Goal: Task Accomplishment & Management: Manage account settings

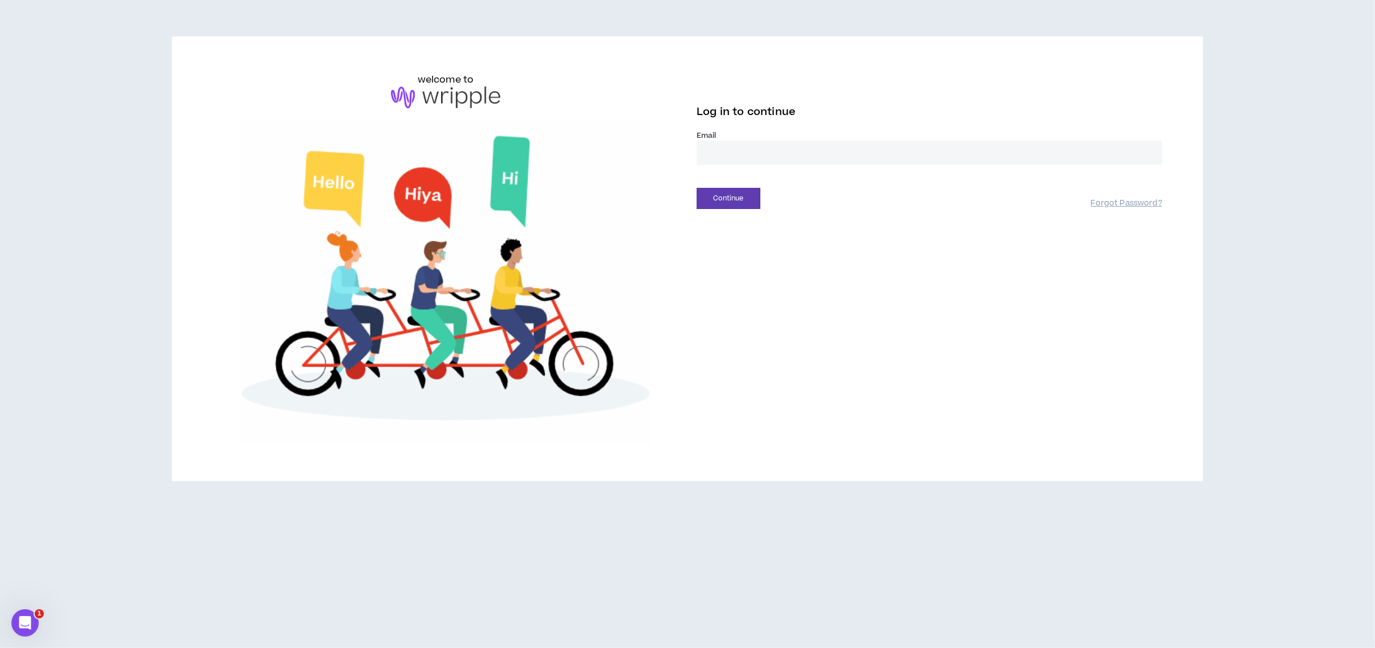
click at [735, 132] on label "Email *" at bounding box center [929, 135] width 465 height 10
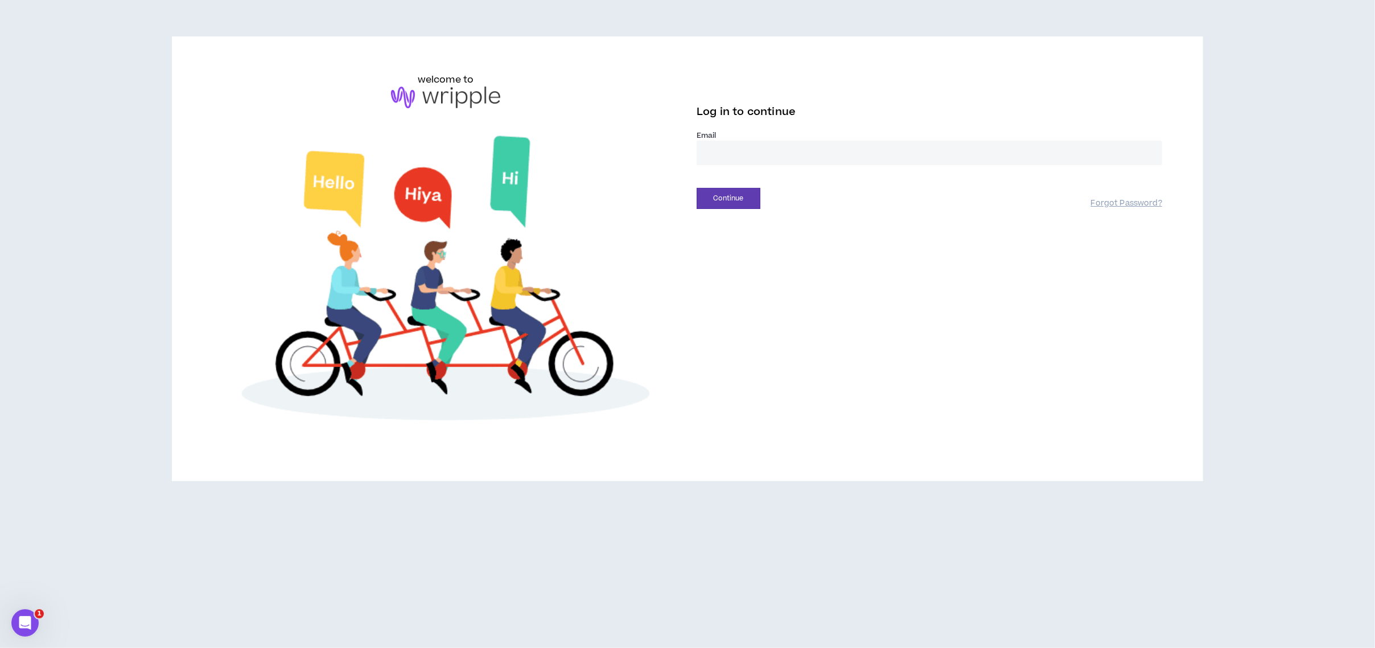
click at [735, 143] on input "email" at bounding box center [929, 153] width 465 height 24
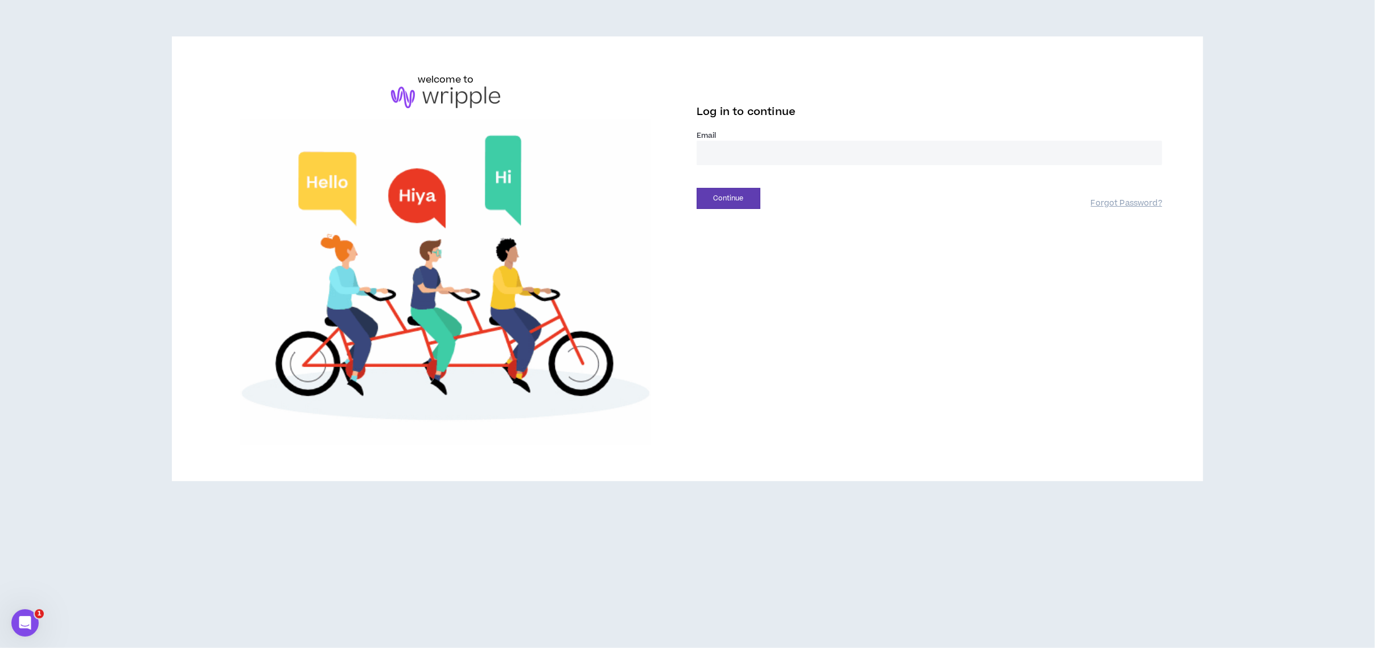
type input "**********"
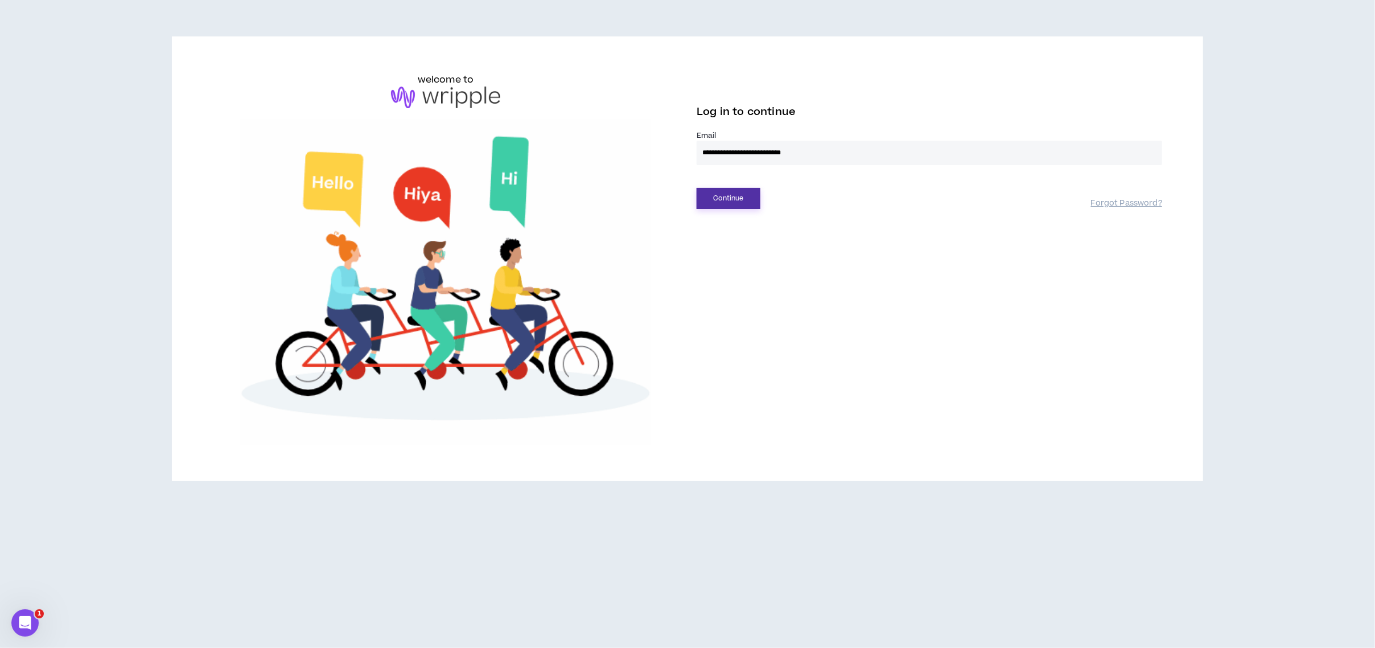
click at [708, 190] on button "Continue" at bounding box center [729, 198] width 64 height 21
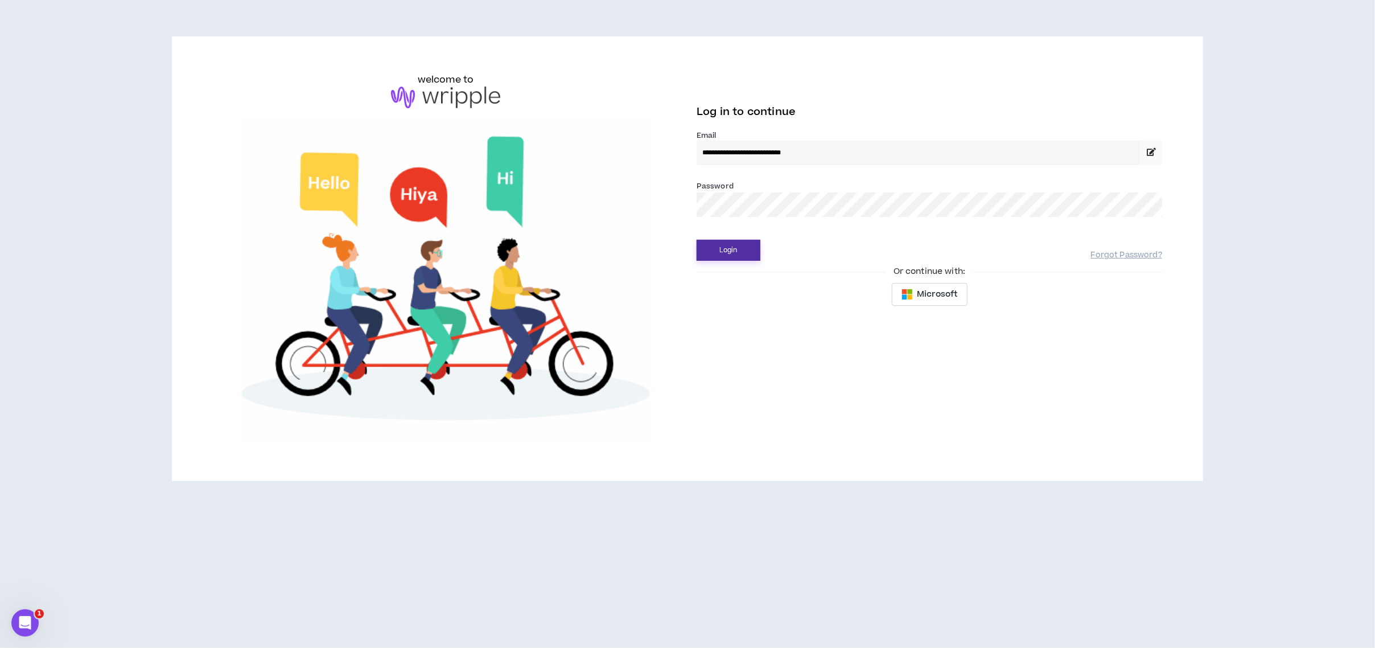
click at [720, 246] on button "Login" at bounding box center [729, 250] width 64 height 21
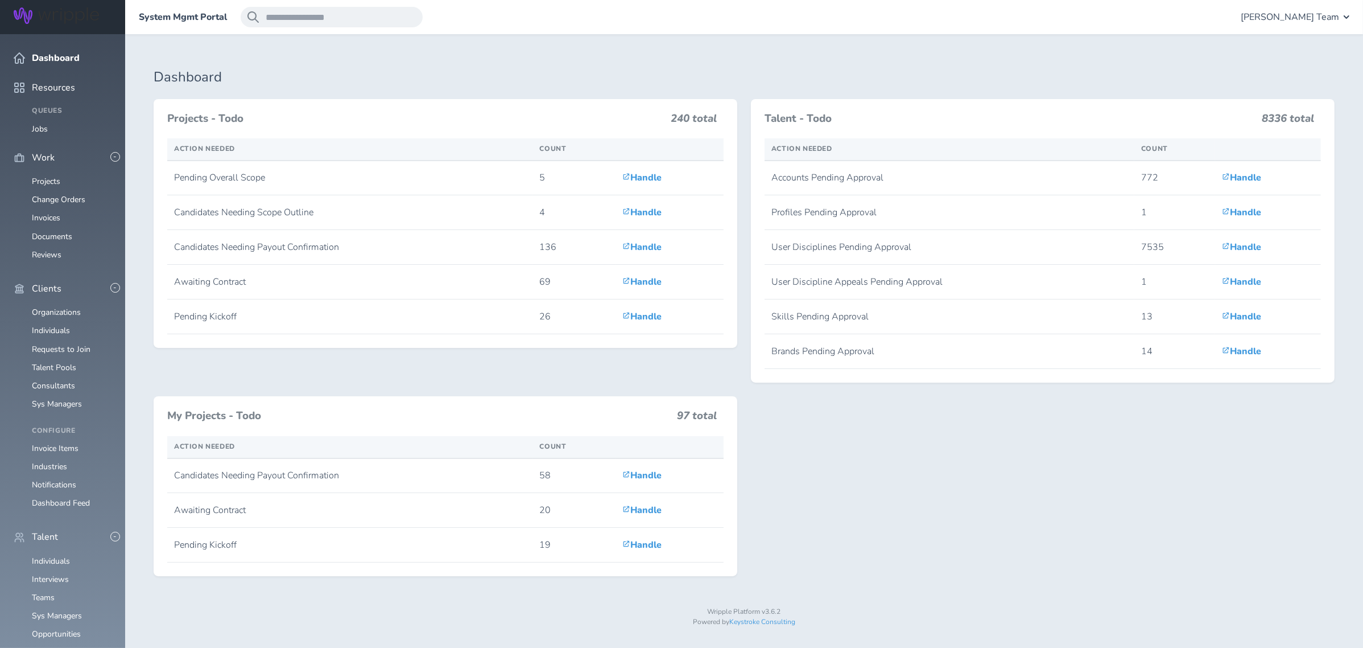
scroll to position [379, 0]
click at [54, 555] on link "Individuals" at bounding box center [51, 560] width 38 height 11
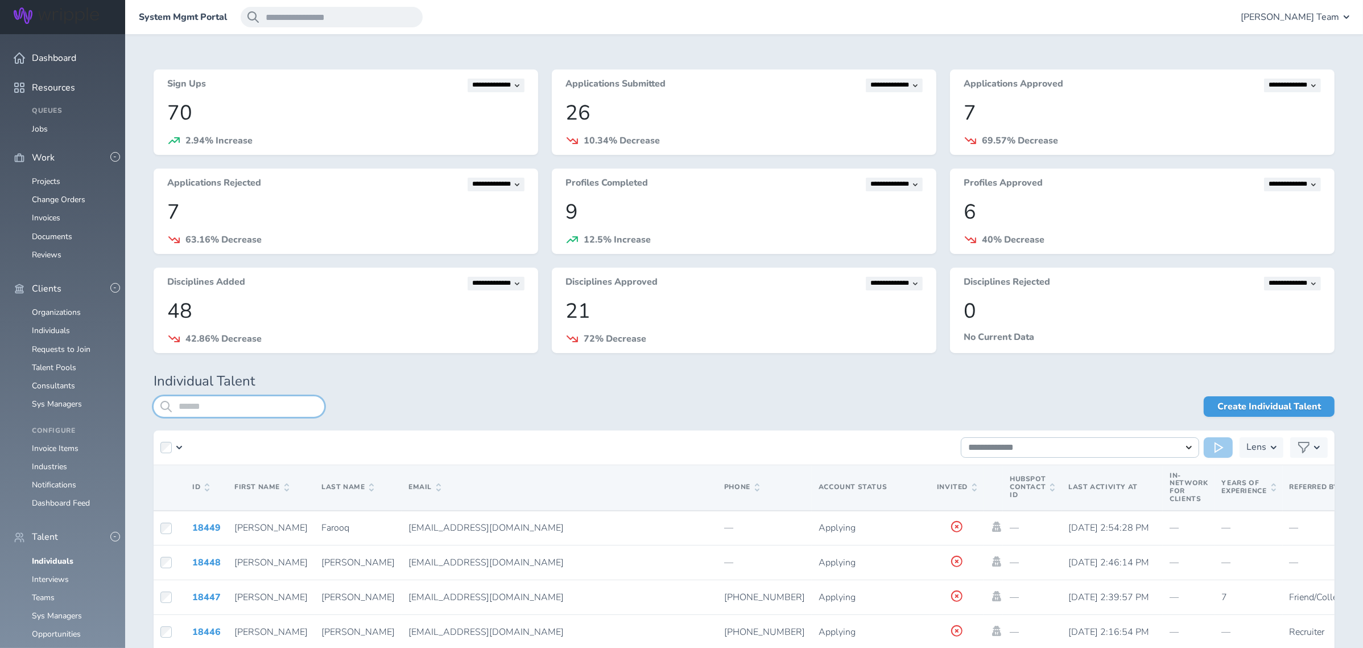
click at [197, 408] on input "search" at bounding box center [239, 406] width 171 height 20
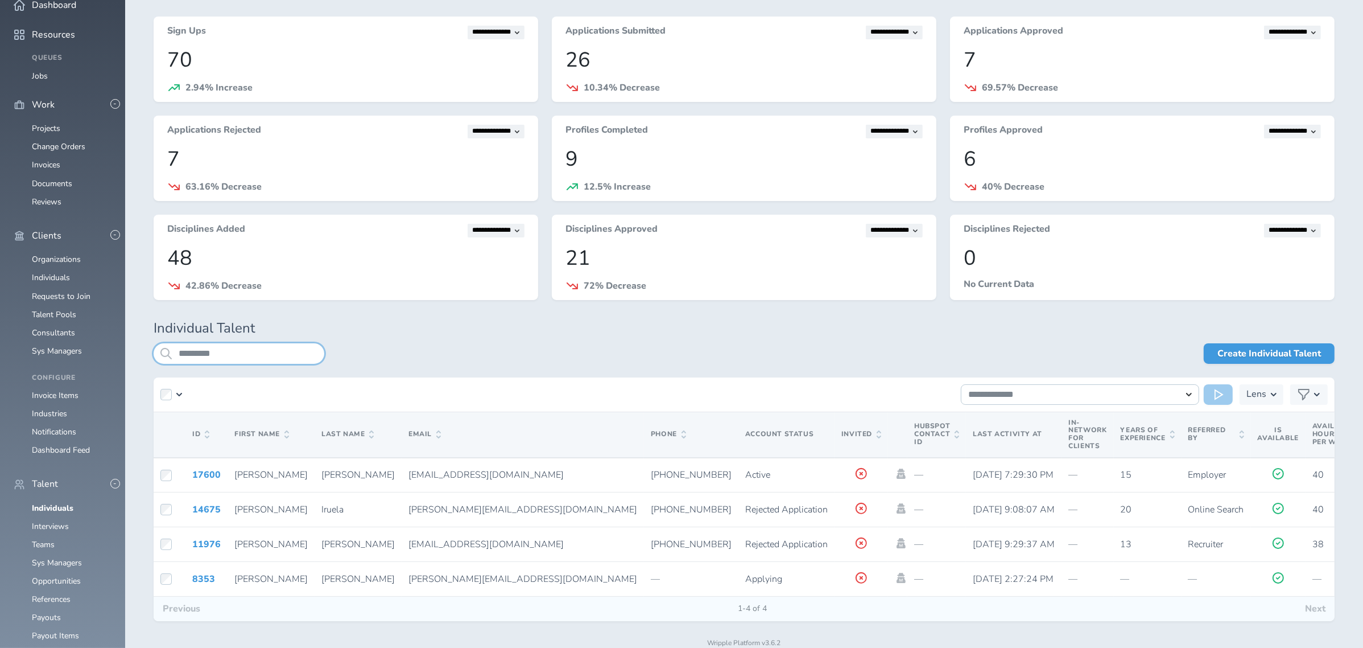
scroll to position [93, 0]
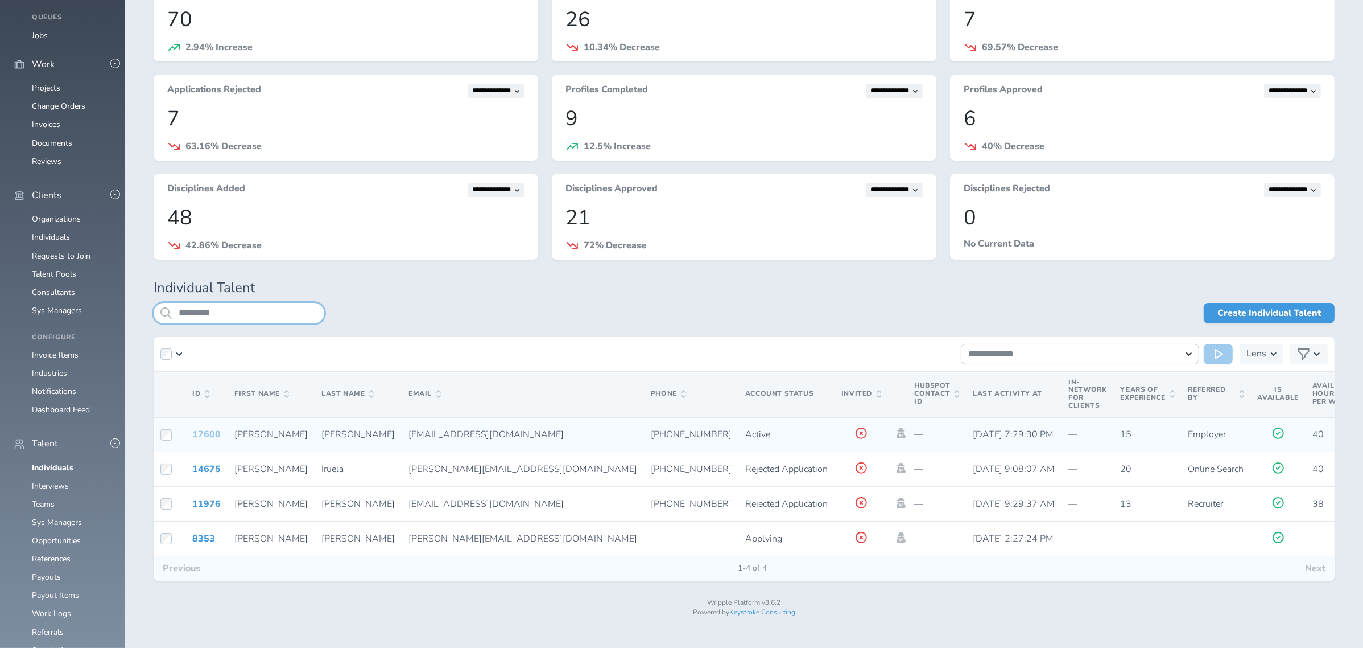
type input "*********"
click at [209, 432] on link "17600" at bounding box center [206, 434] width 28 height 13
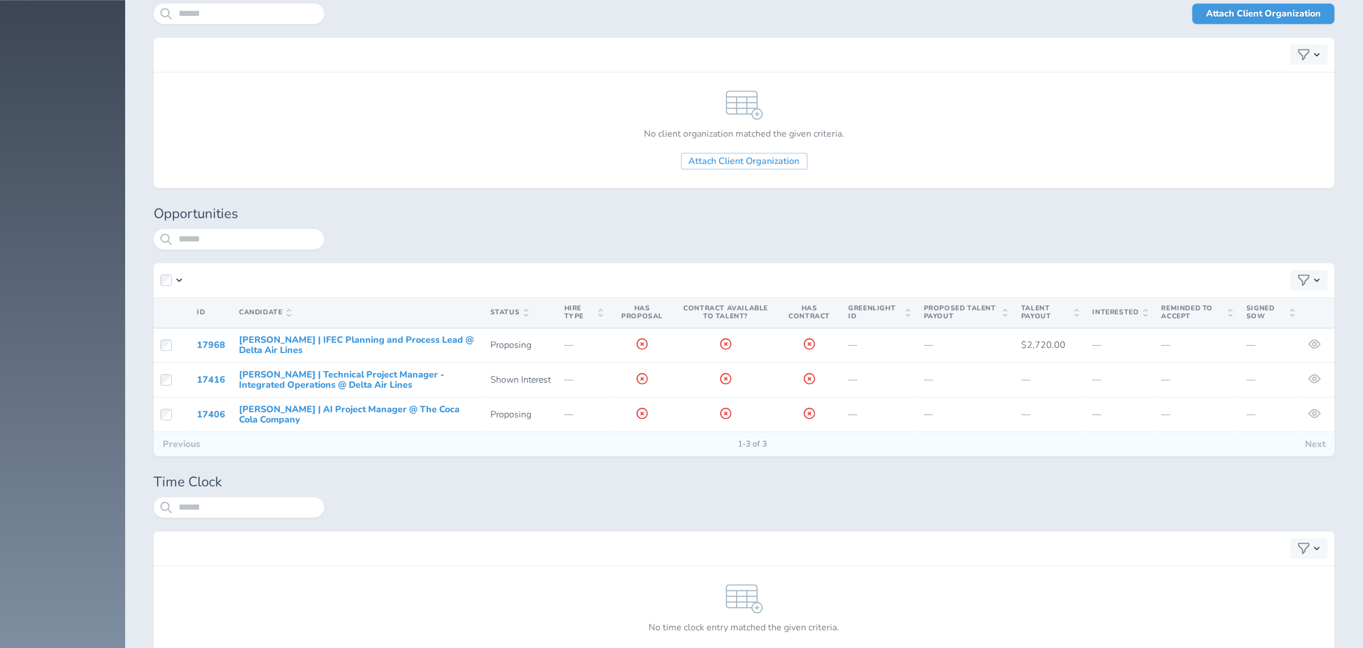
scroll to position [4600, 0]
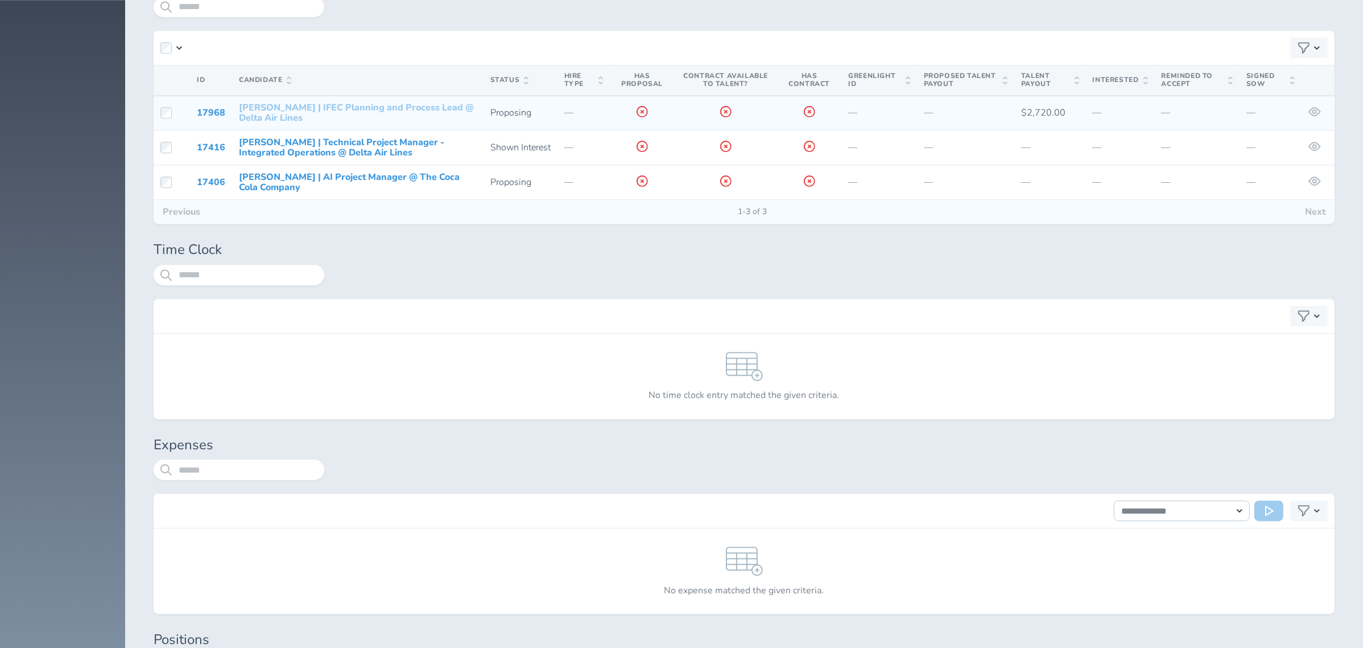
click at [291, 124] on link "[PERSON_NAME] | IFEC Planning and Process Lead @ Delta Air Lines" at bounding box center [356, 112] width 235 height 23
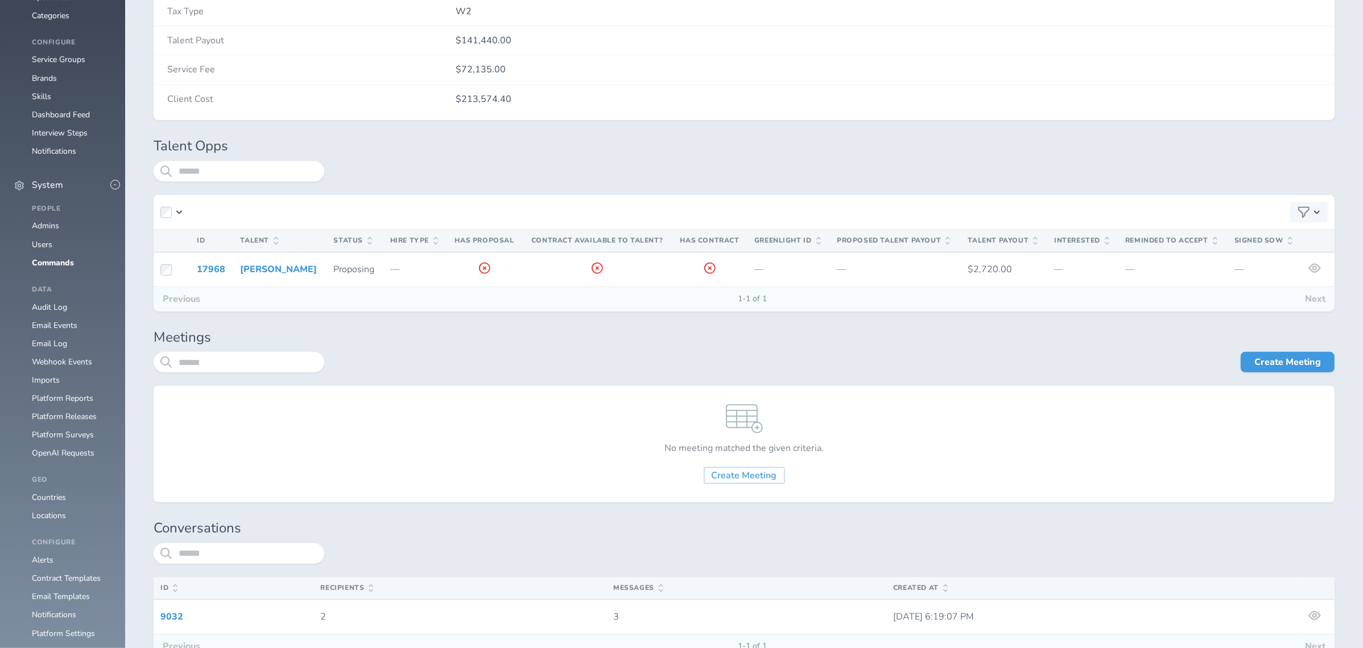
scroll to position [789, 0]
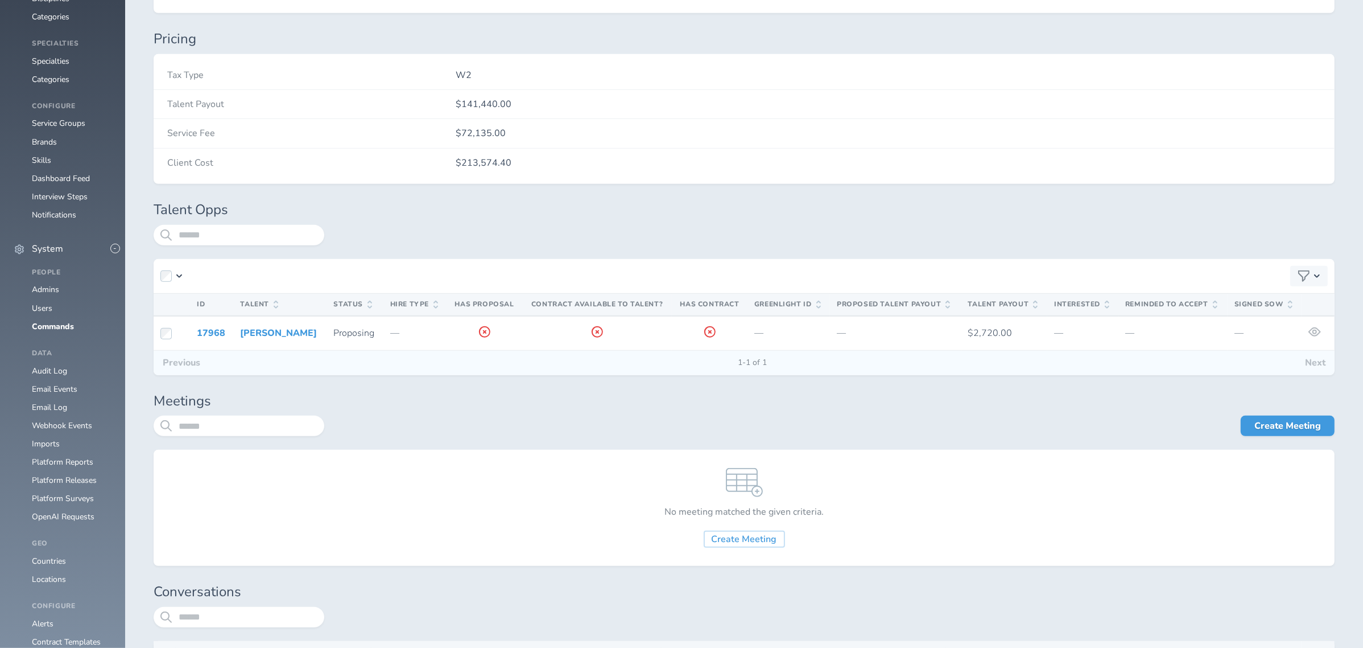
click at [270, 74] on h4 "Tax Type" at bounding box center [311, 75] width 289 height 10
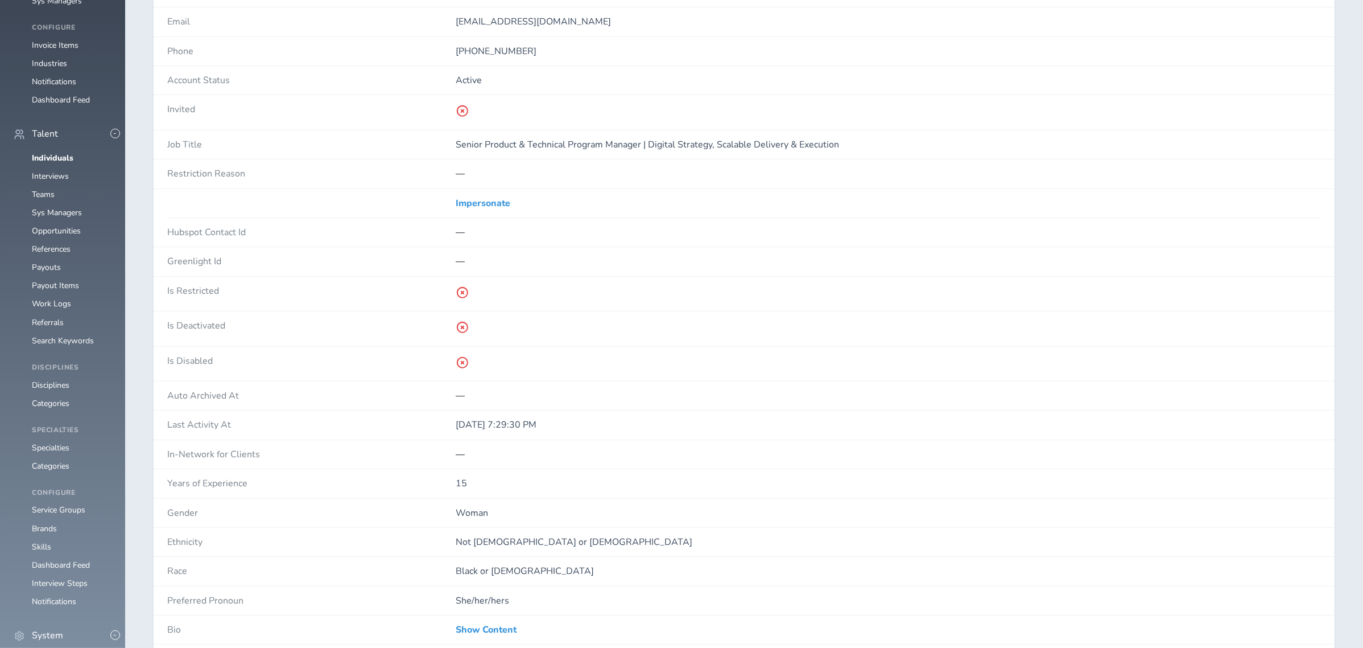
scroll to position [303, 0]
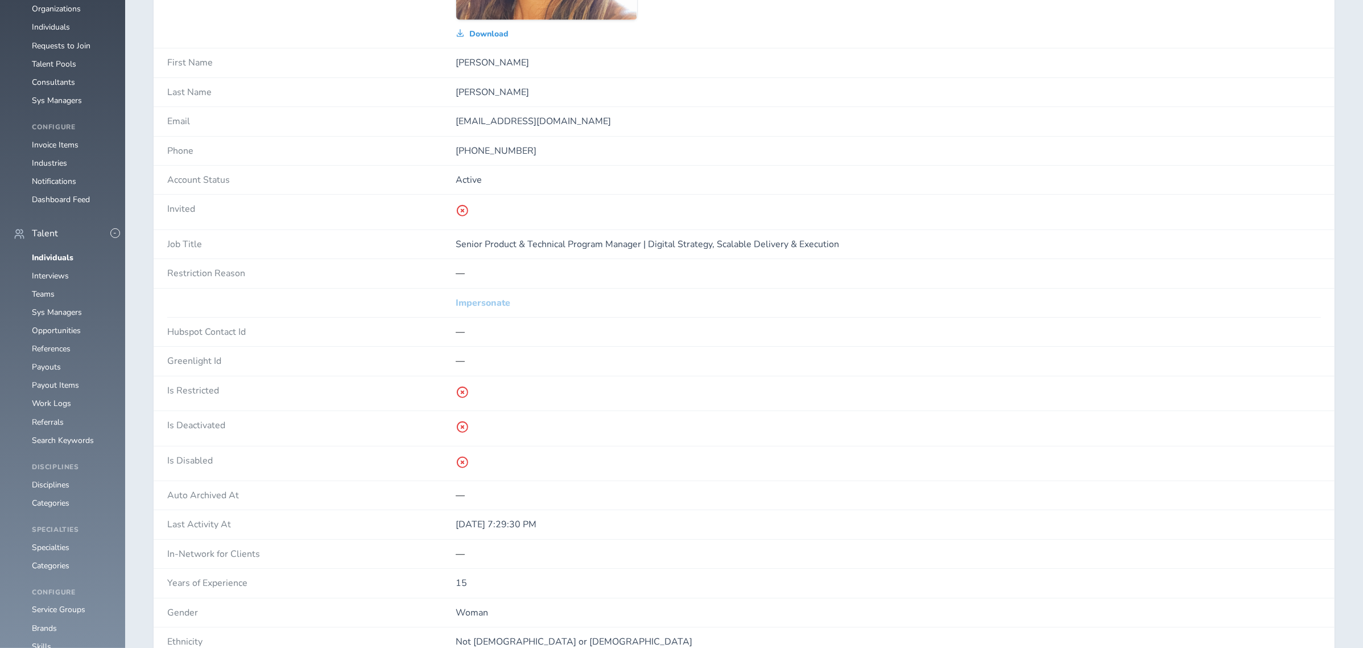
click at [477, 302] on link "Impersonate" at bounding box center [483, 303] width 55 height 10
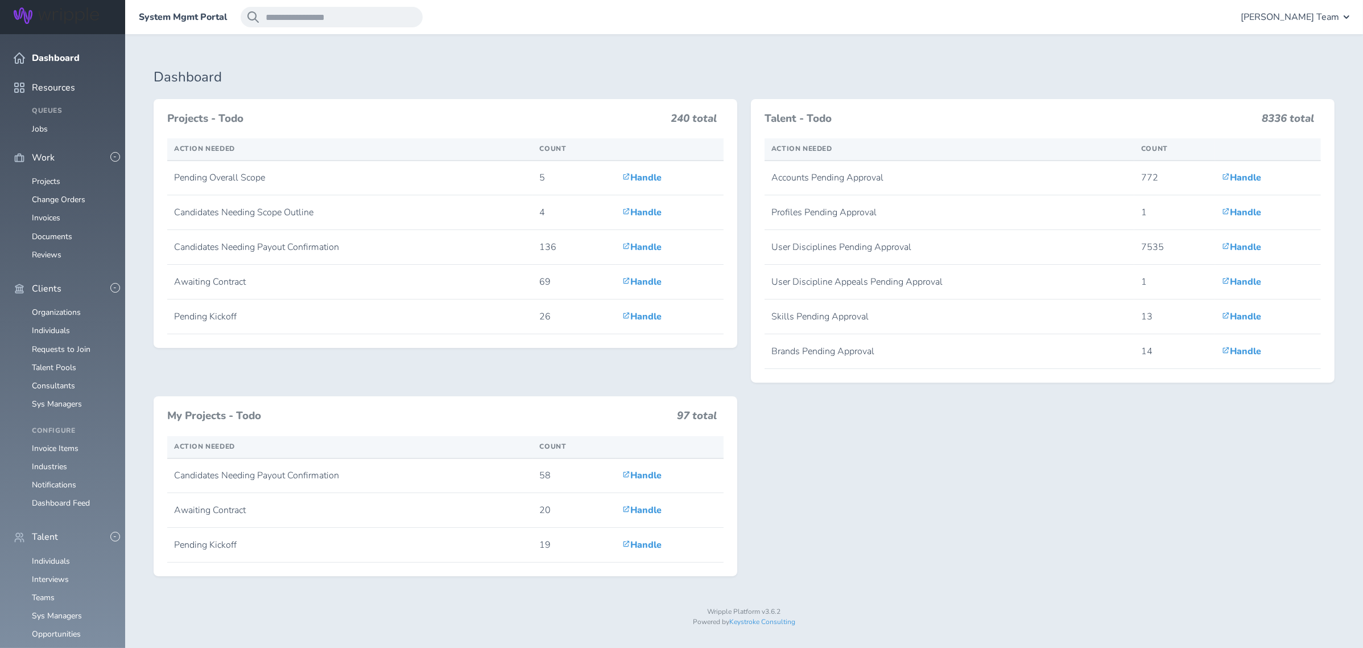
scroll to position [455, 0]
click at [57, 555] on link "Individuals" at bounding box center [51, 560] width 38 height 11
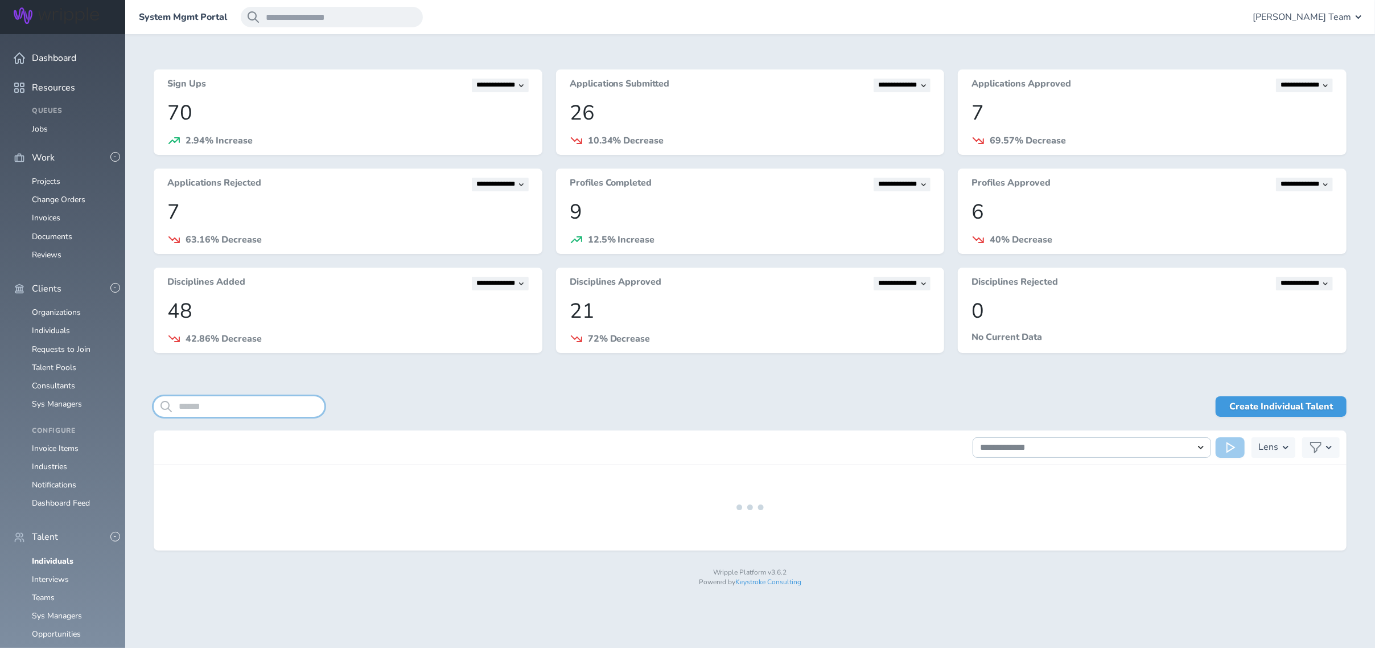
click at [220, 409] on input "search" at bounding box center [239, 406] width 171 height 20
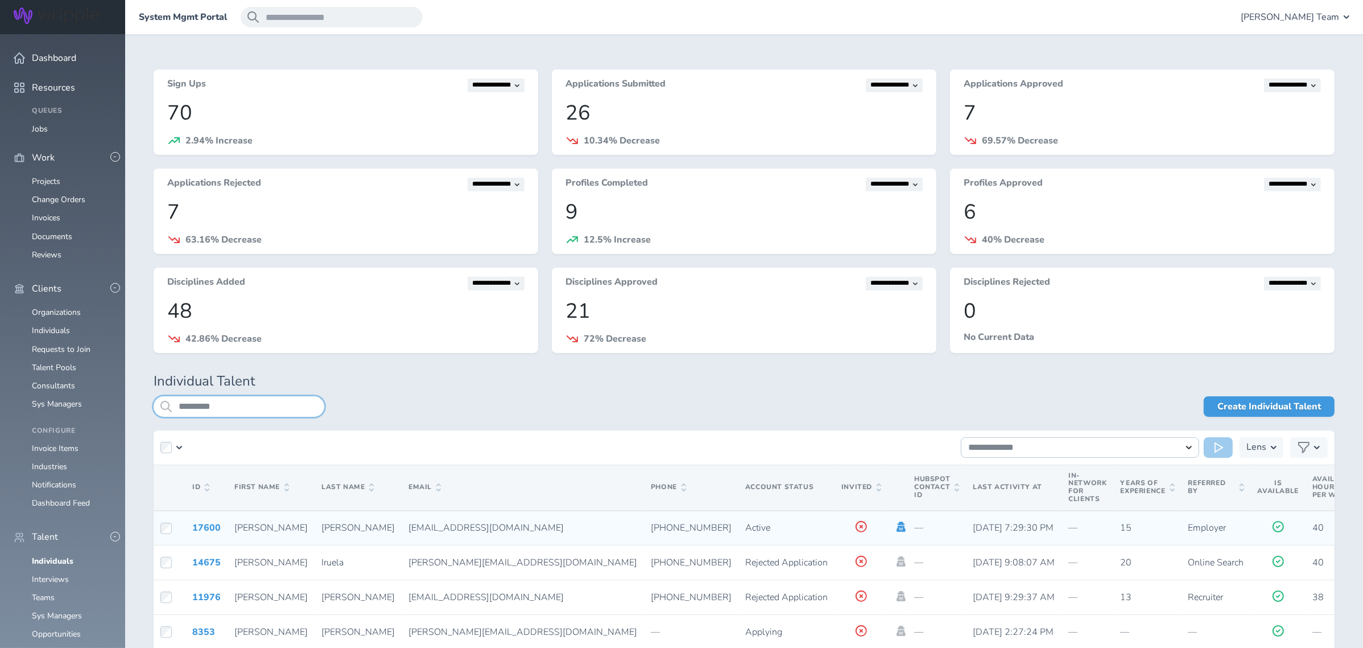
type input "*********"
click at [897, 529] on icon at bounding box center [901, 526] width 9 height 10
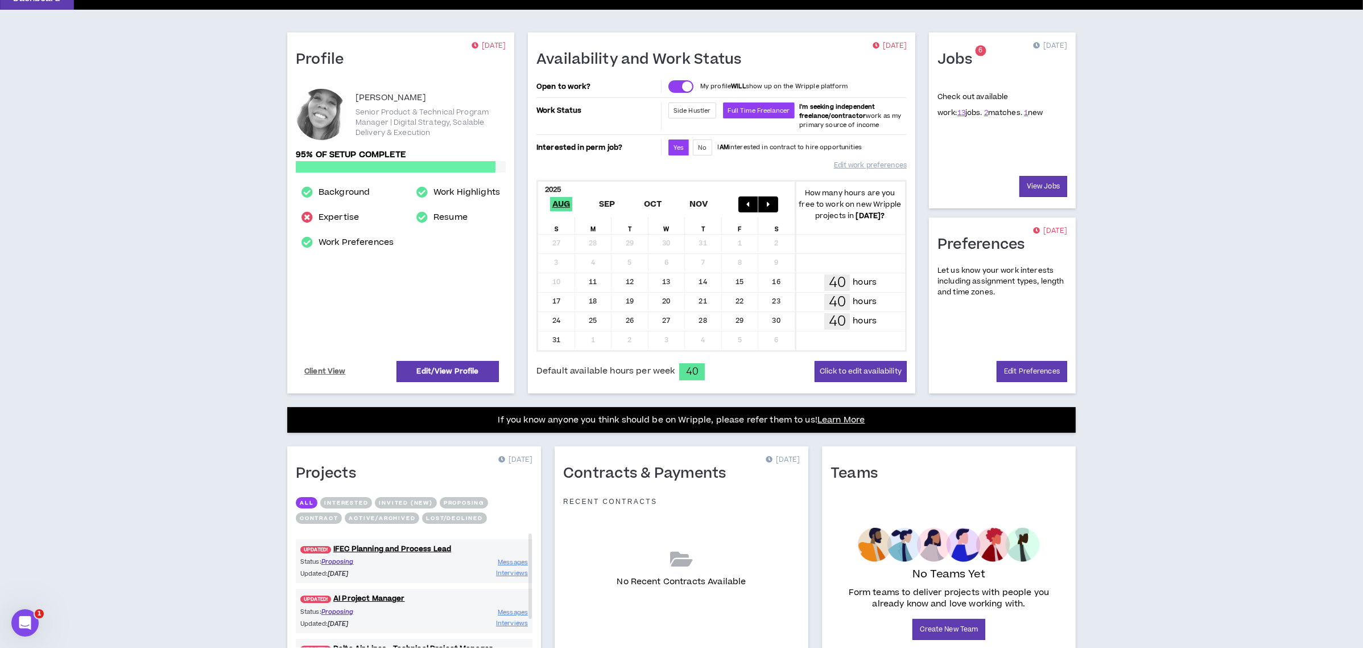
scroll to position [141, 0]
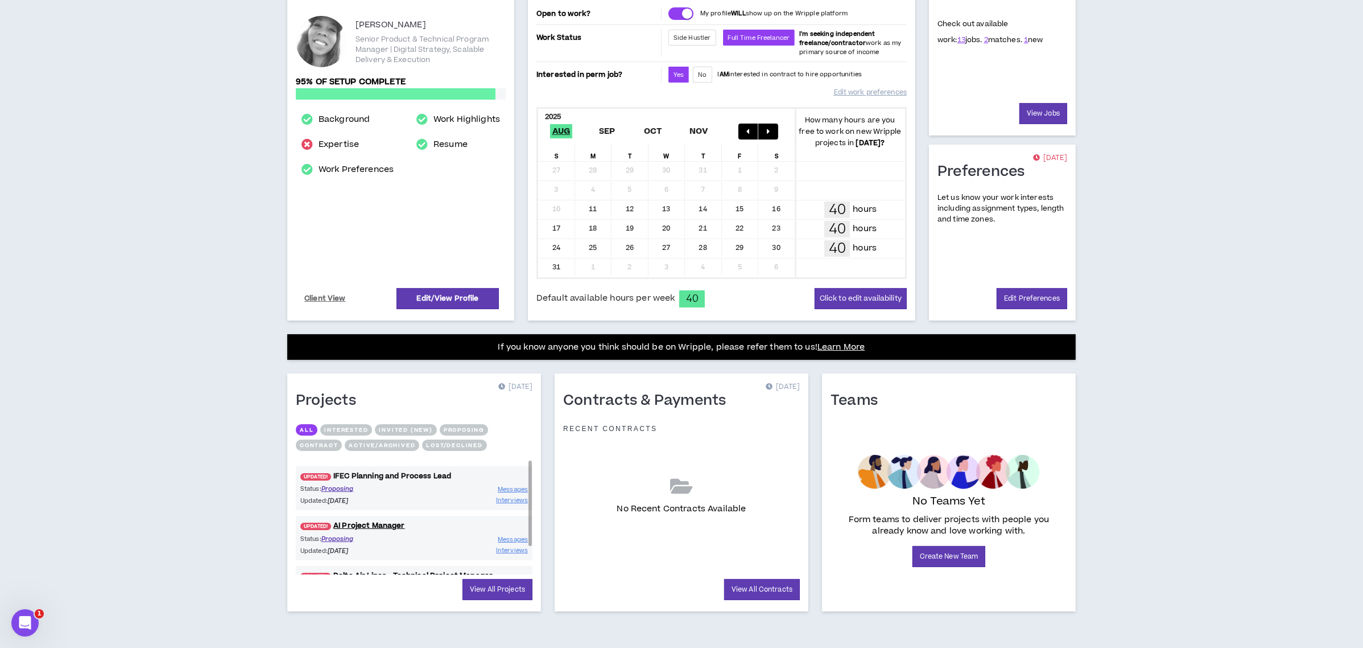
click at [392, 472] on link "UPDATED! IFEC Planning and Process Lead" at bounding box center [414, 476] width 237 height 11
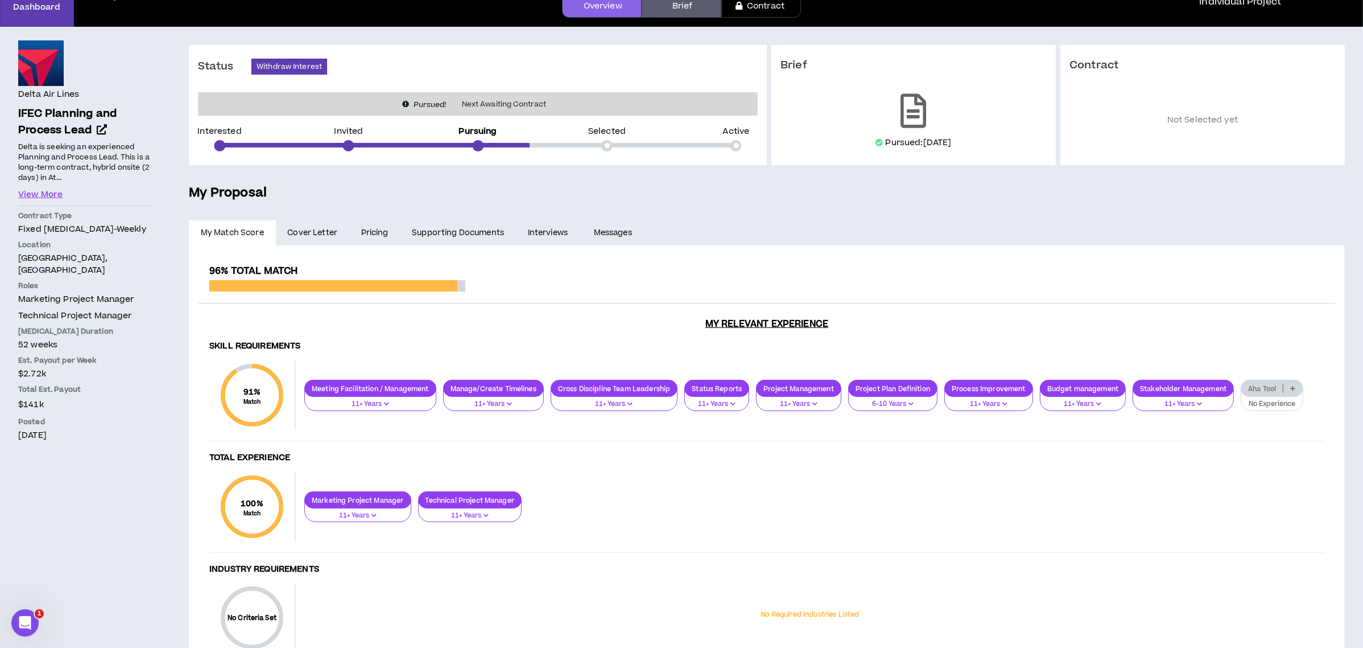
scroll to position [133, 0]
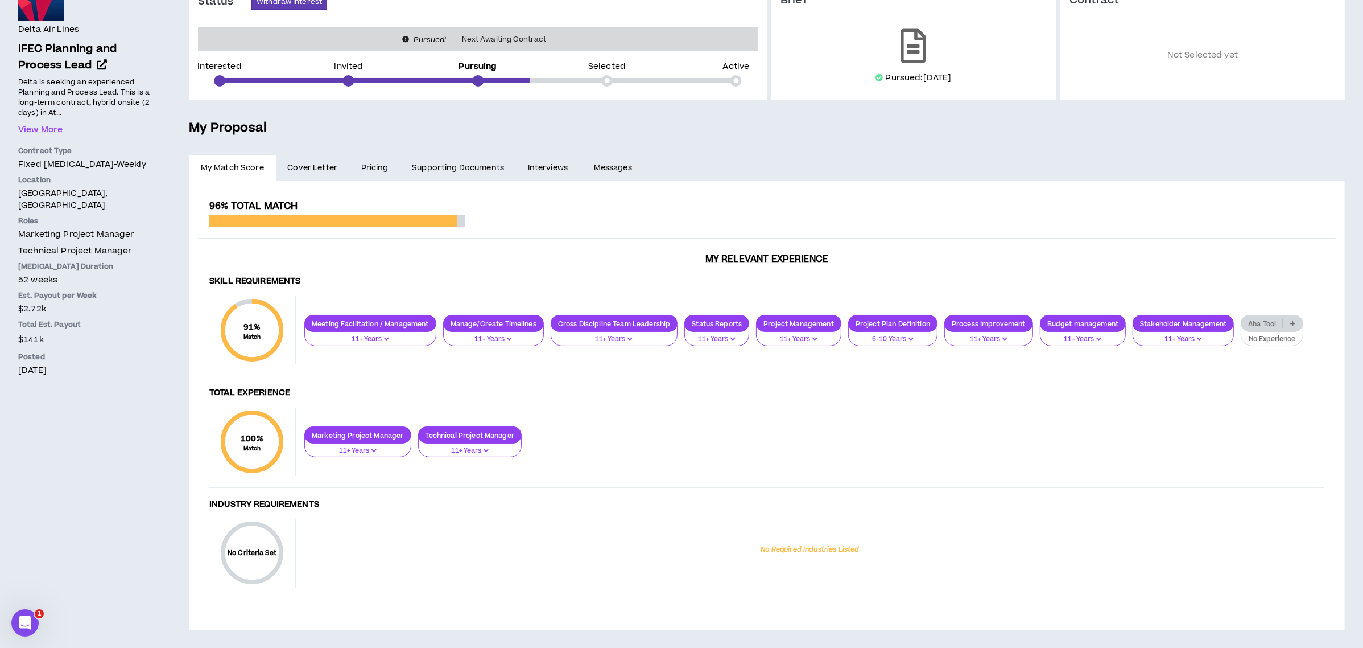
click at [380, 168] on link "Pricing" at bounding box center [374, 167] width 51 height 25
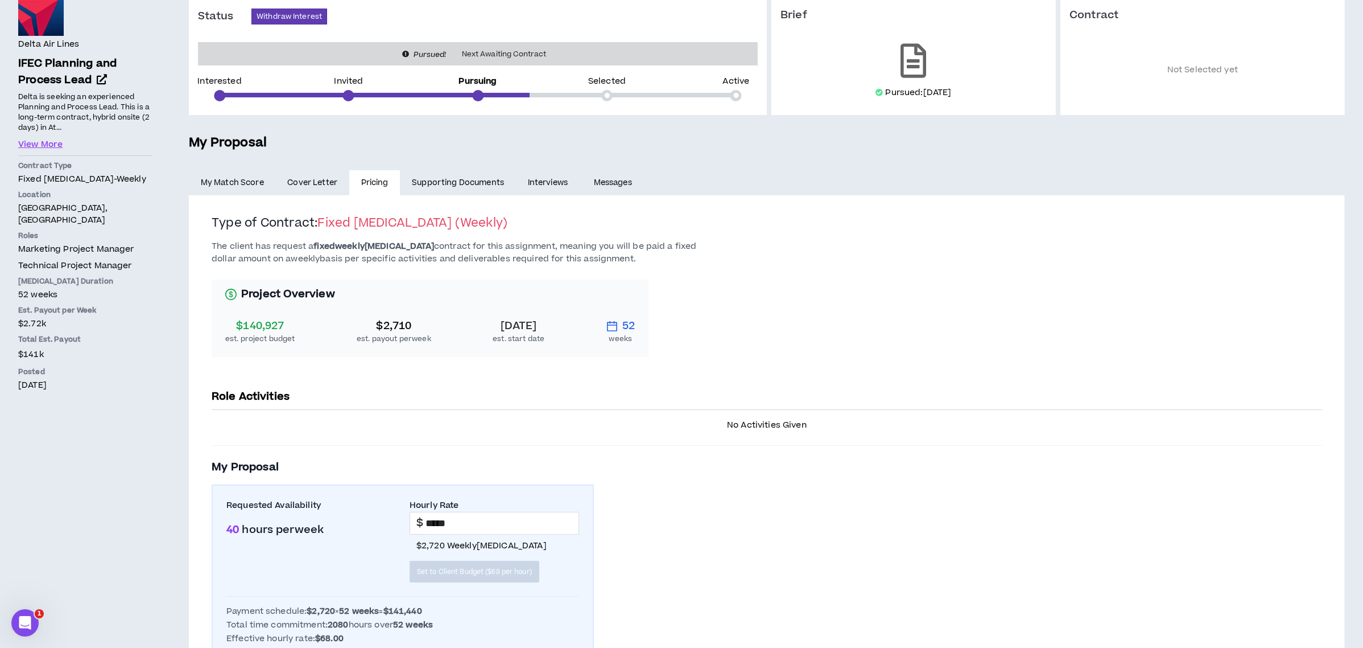
scroll to position [228, 0]
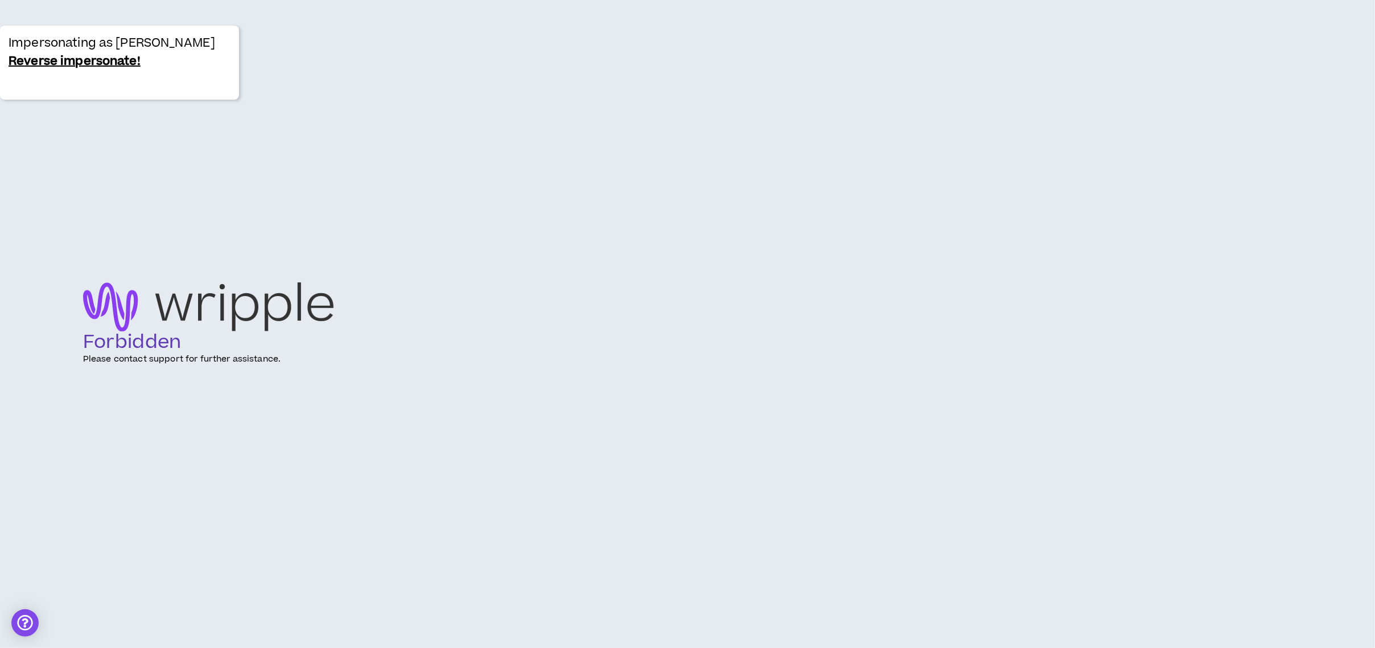
click at [7, 38] on div "Impersonating as Margarita Yearwood Reverse impersonate!" at bounding box center [119, 63] width 239 height 74
click at [63, 71] on link "Reverse impersonate!" at bounding box center [75, 61] width 132 height 18
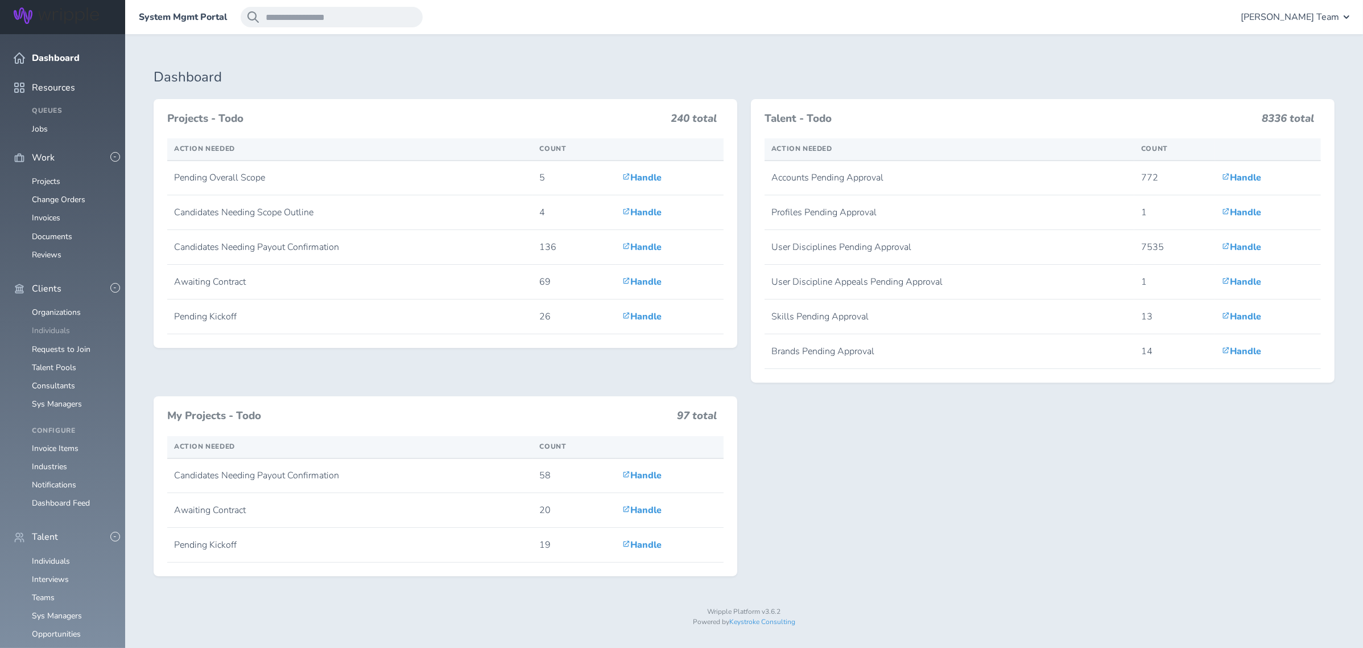
click at [51, 325] on link "Individuals" at bounding box center [51, 330] width 38 height 11
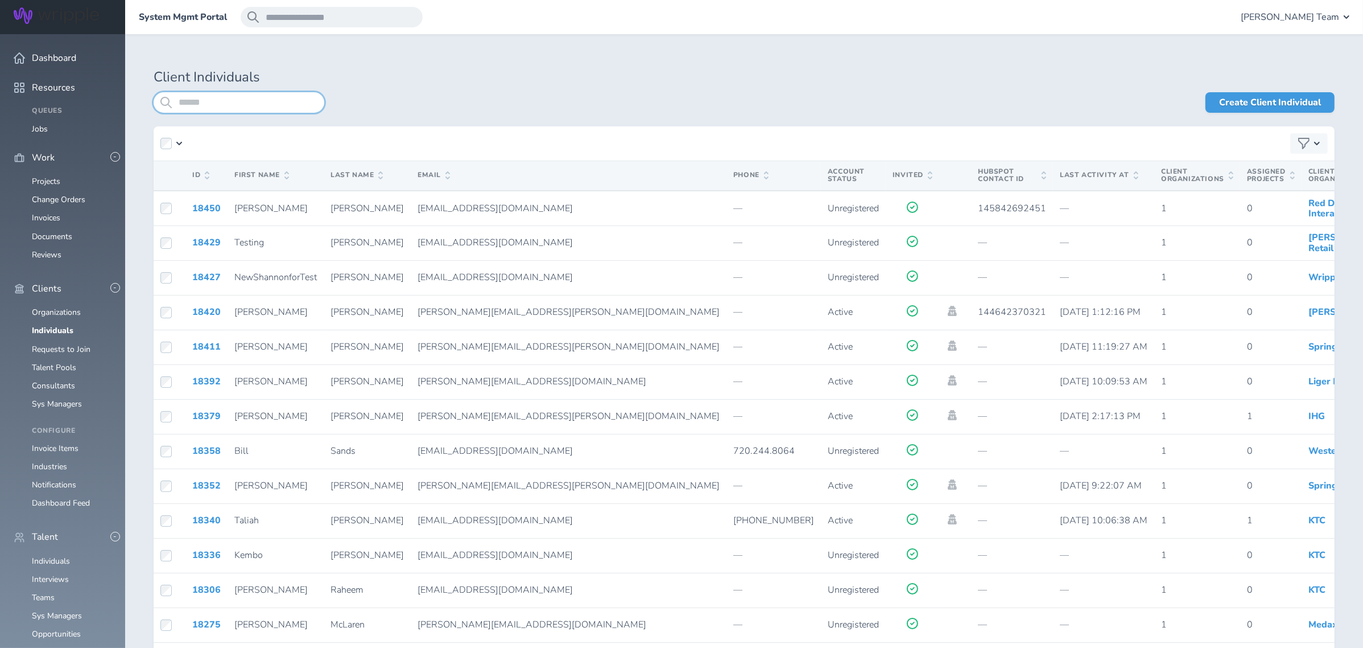
click at [221, 102] on input "search" at bounding box center [239, 102] width 171 height 20
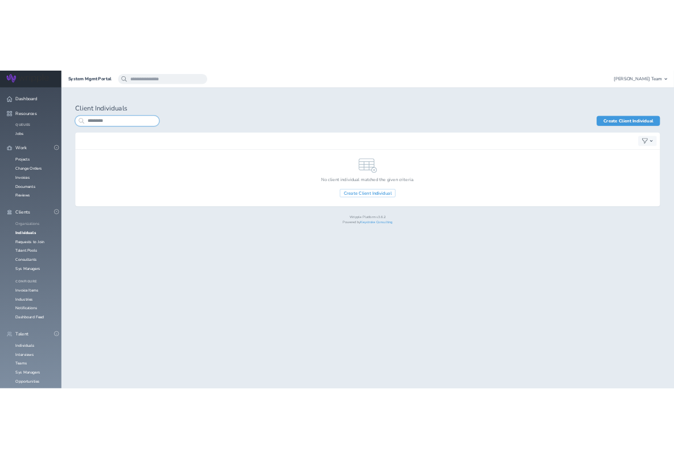
scroll to position [228, 0]
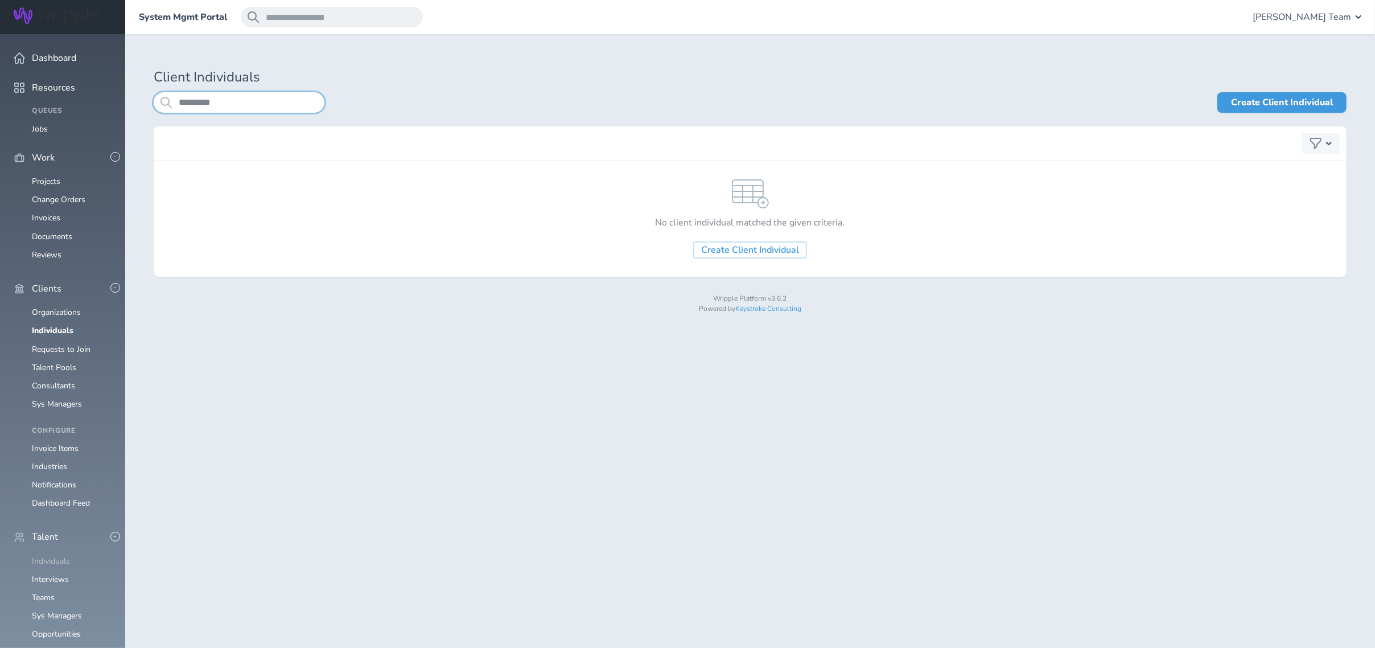
type input "*********"
click at [41, 555] on link "Individuals" at bounding box center [51, 560] width 38 height 11
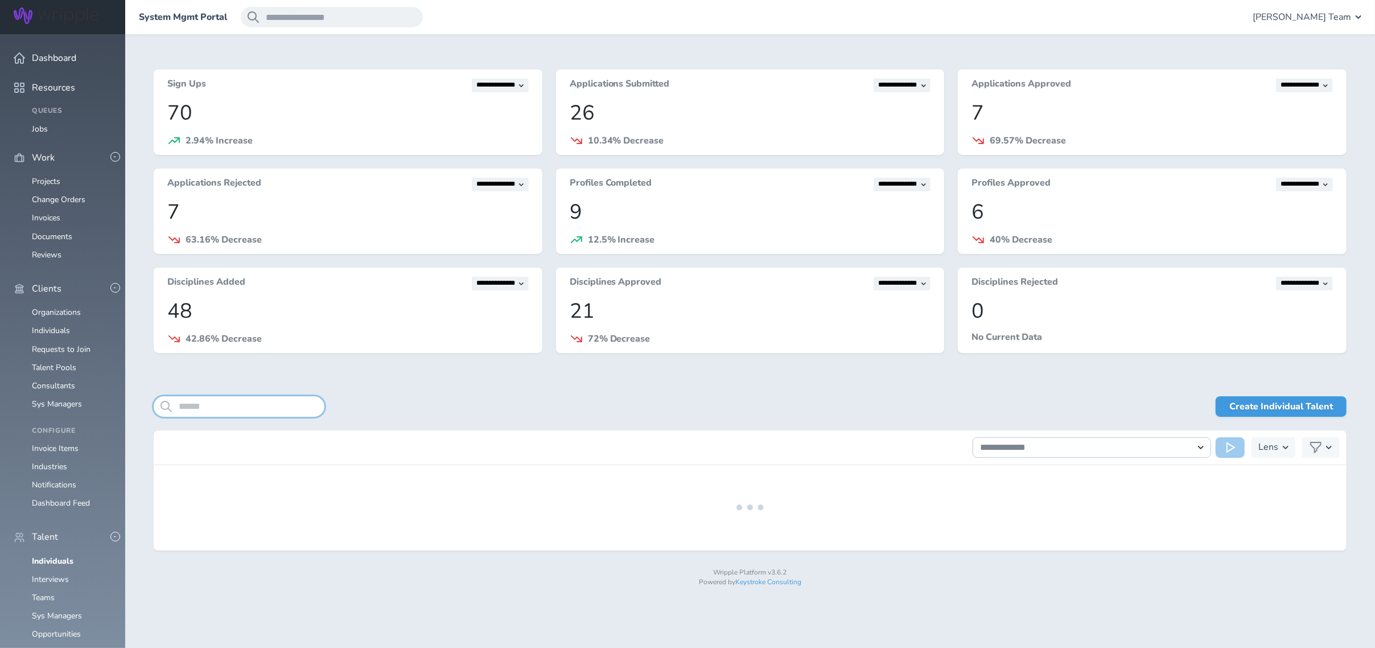
click at [226, 402] on input "search" at bounding box center [239, 406] width 171 height 20
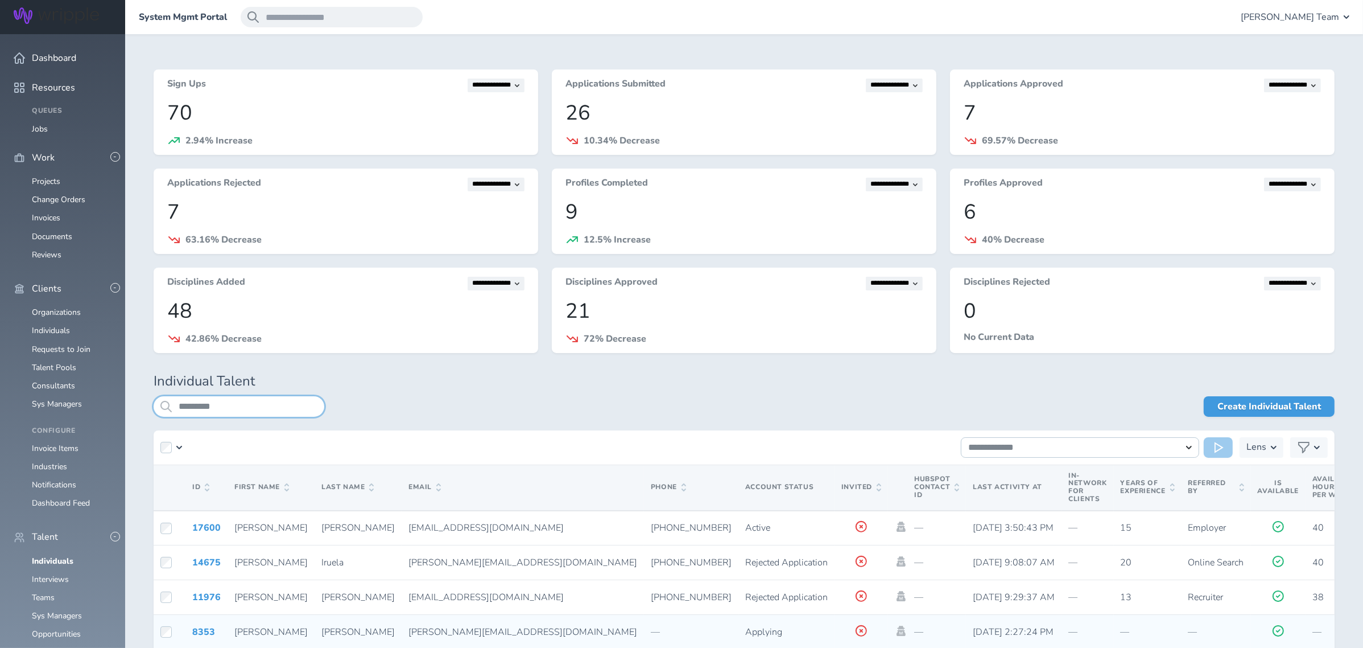
type input "*********"
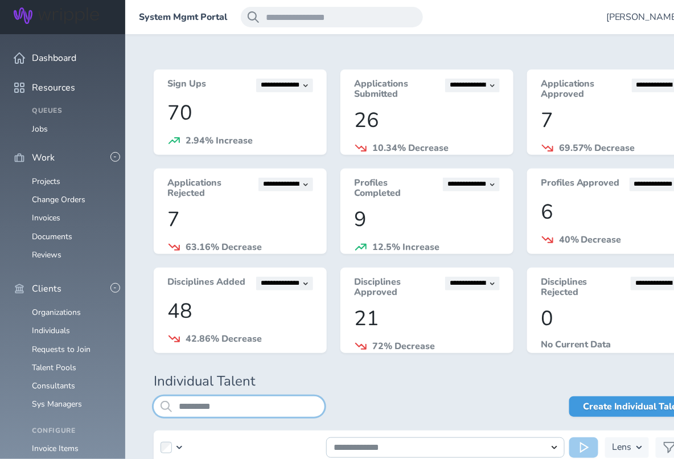
scroll to position [228, 0]
